Goal: Information Seeking & Learning: Learn about a topic

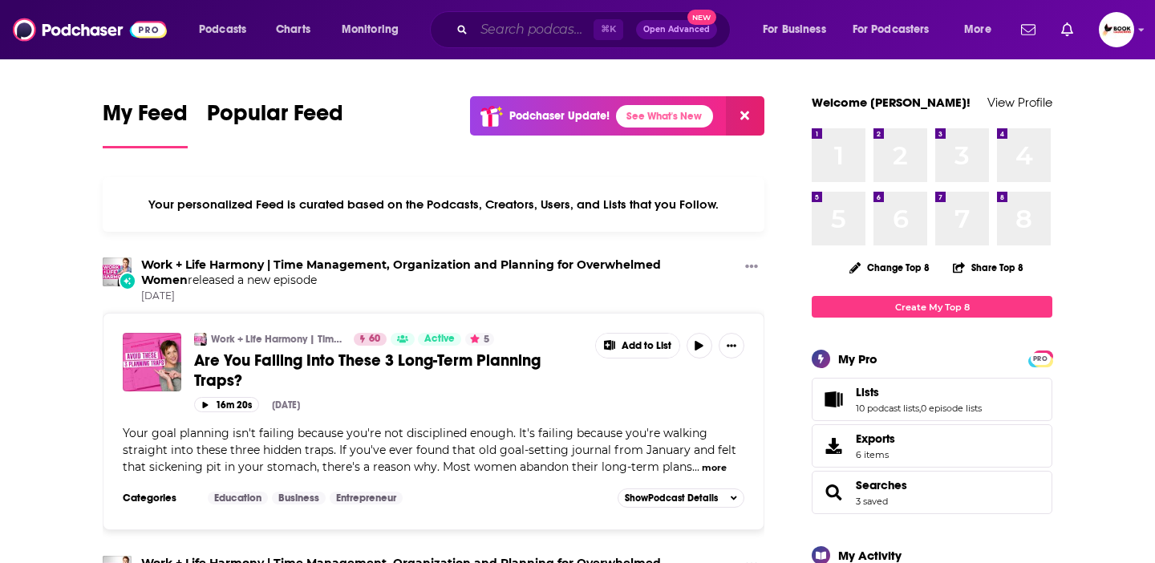
click at [509, 34] on input "Search podcasts, credits, & more..." at bounding box center [533, 30] width 119 height 26
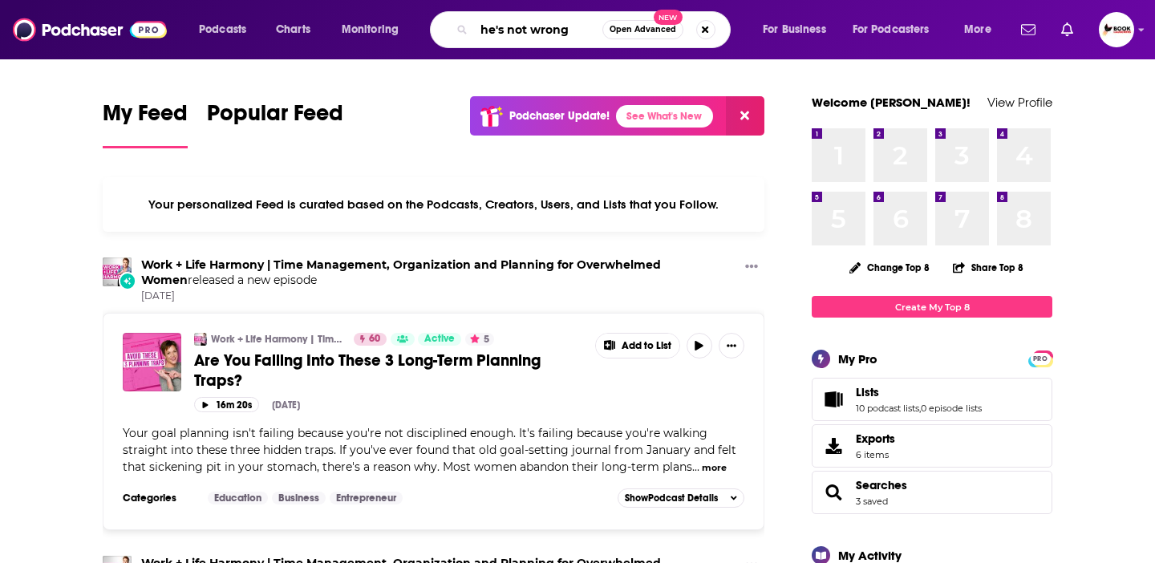
type input "he's not wrong"
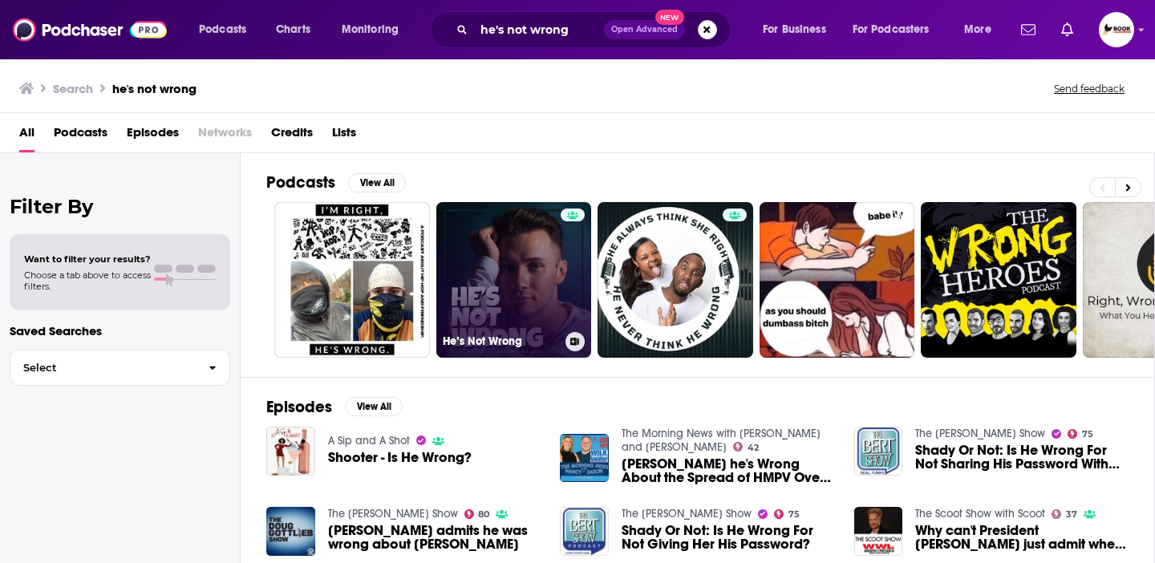
click at [536, 293] on link "He’s Not Wrong" at bounding box center [514, 280] width 156 height 156
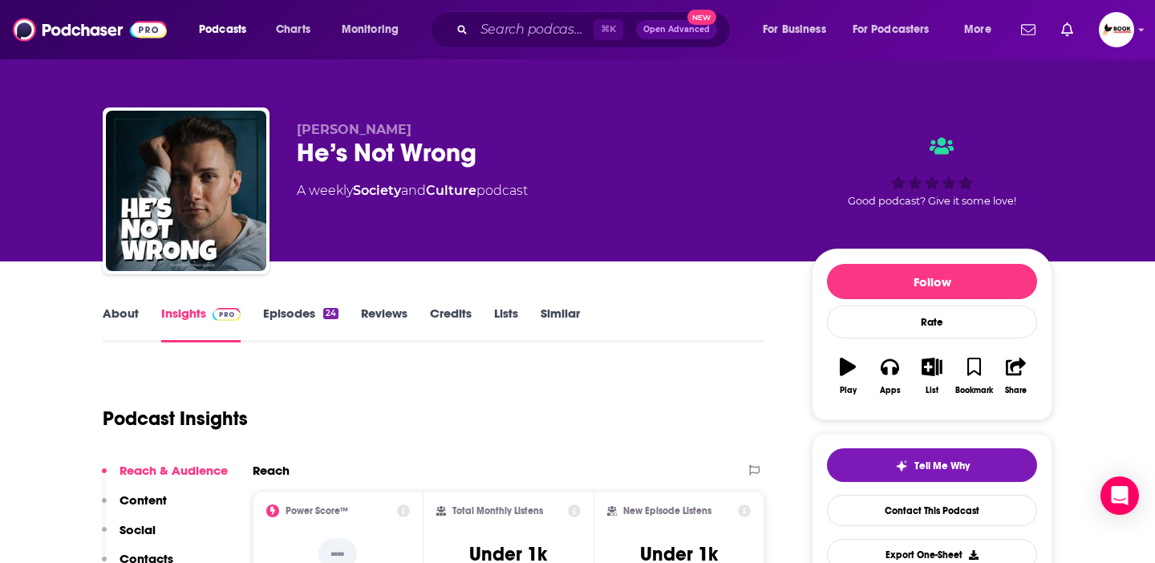
click at [116, 318] on link "About" at bounding box center [121, 324] width 36 height 37
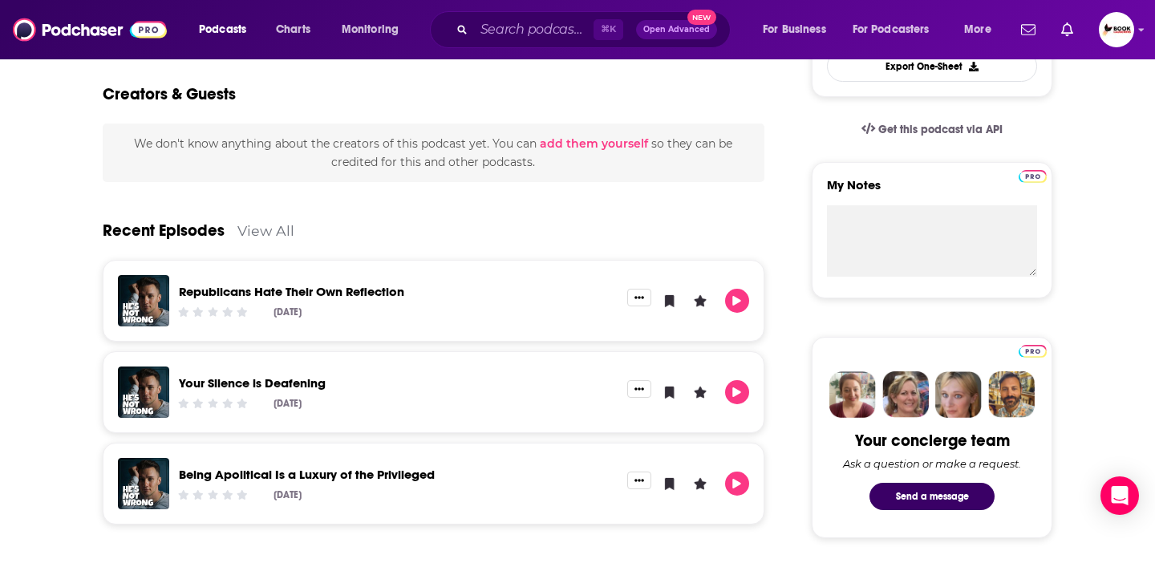
scroll to position [491, 0]
